Goal: Transaction & Acquisition: Purchase product/service

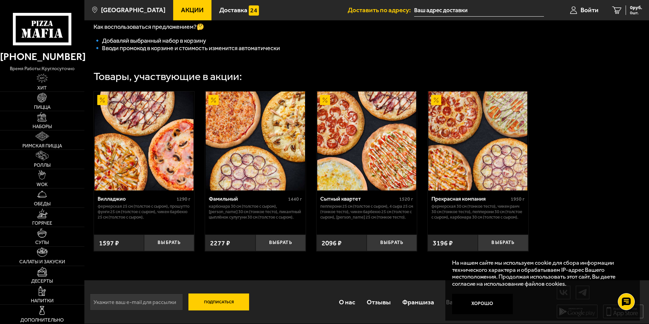
scroll to position [214, 0]
click at [48, 141] on img at bounding box center [42, 135] width 14 height 9
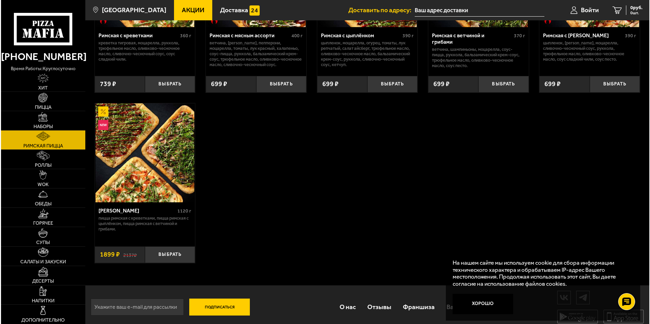
scroll to position [141, 0]
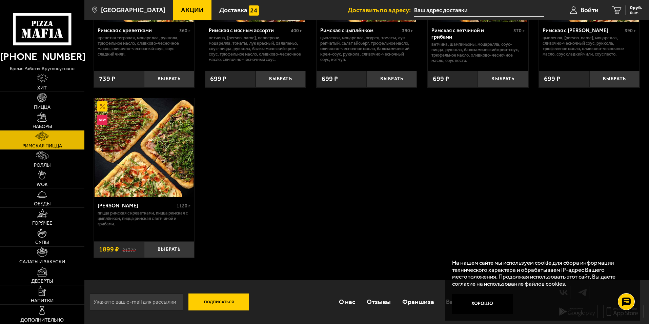
click at [141, 138] on img at bounding box center [143, 147] width 99 height 99
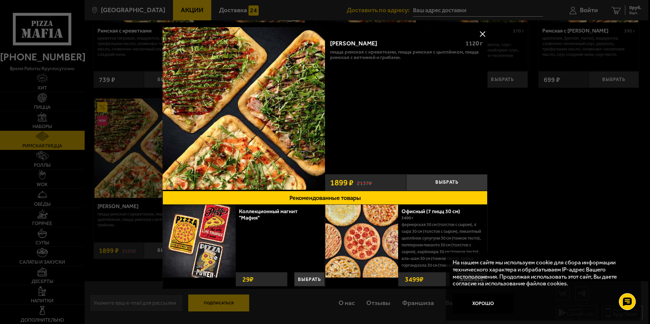
scroll to position [5, 0]
click at [380, 218] on img at bounding box center [361, 241] width 73 height 73
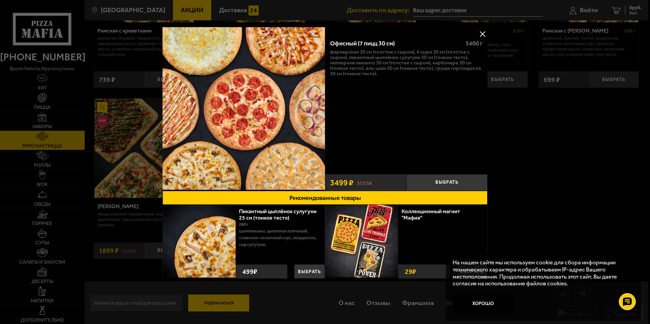
click at [567, 175] on div at bounding box center [325, 162] width 650 height 324
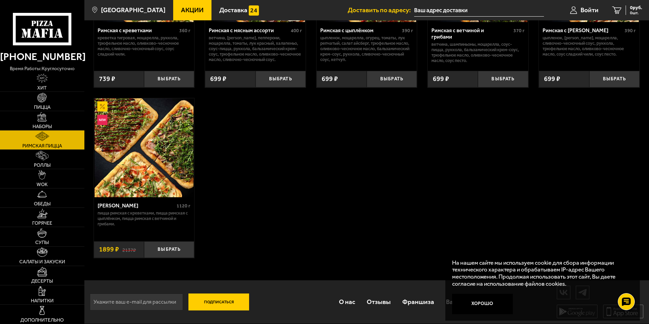
click at [153, 139] on img at bounding box center [143, 147] width 99 height 99
